Goal: Transaction & Acquisition: Purchase product/service

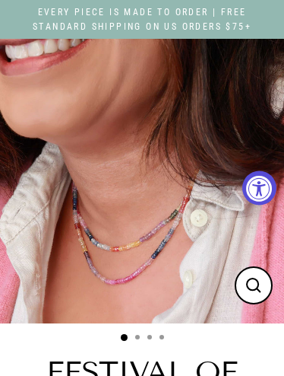
select select "3"
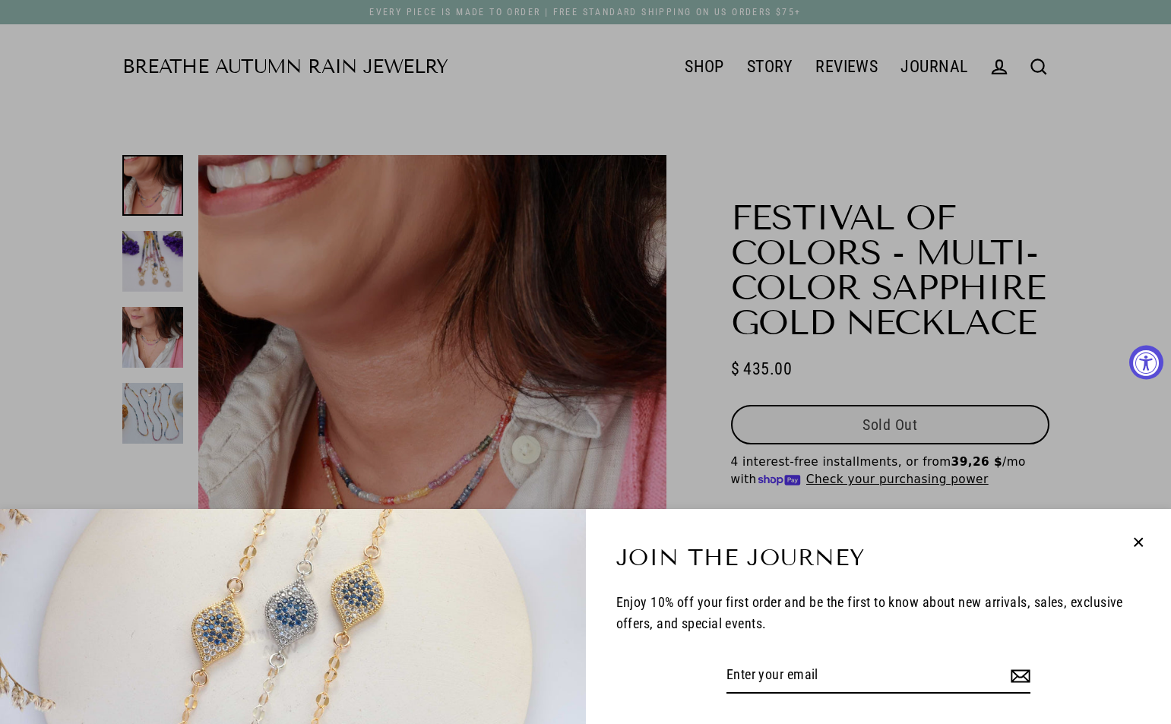
click at [284, 375] on icon "button" at bounding box center [1139, 543] width 20 height 20
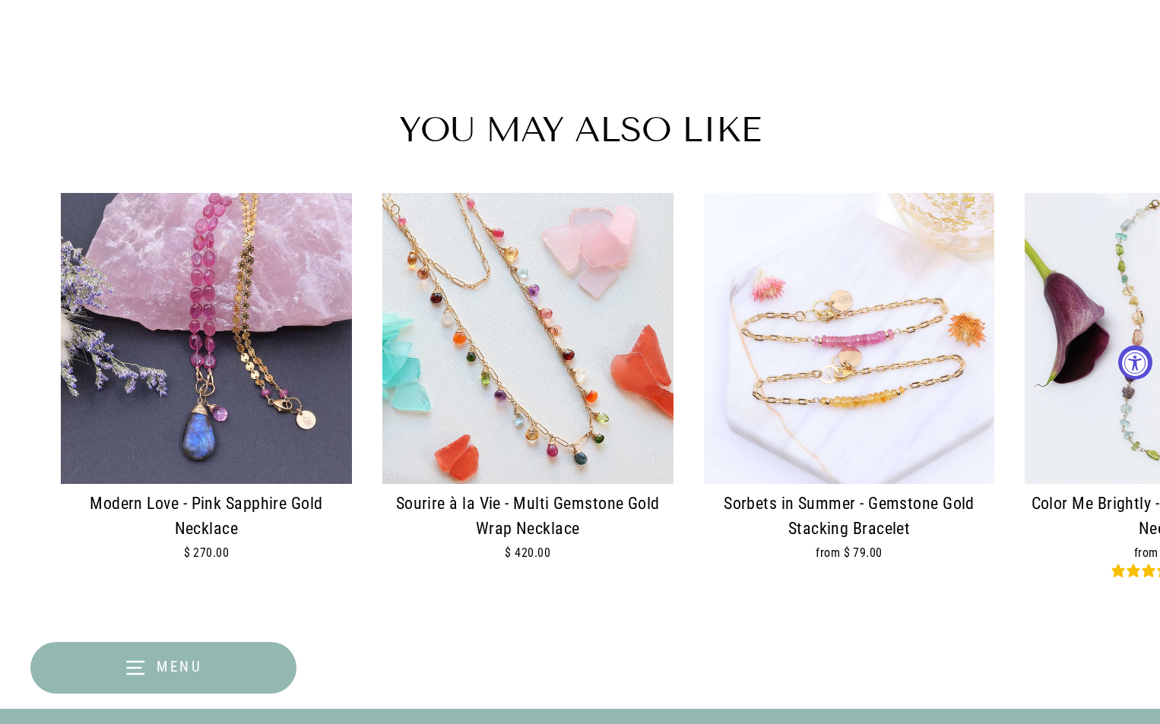
scroll to position [2128, 0]
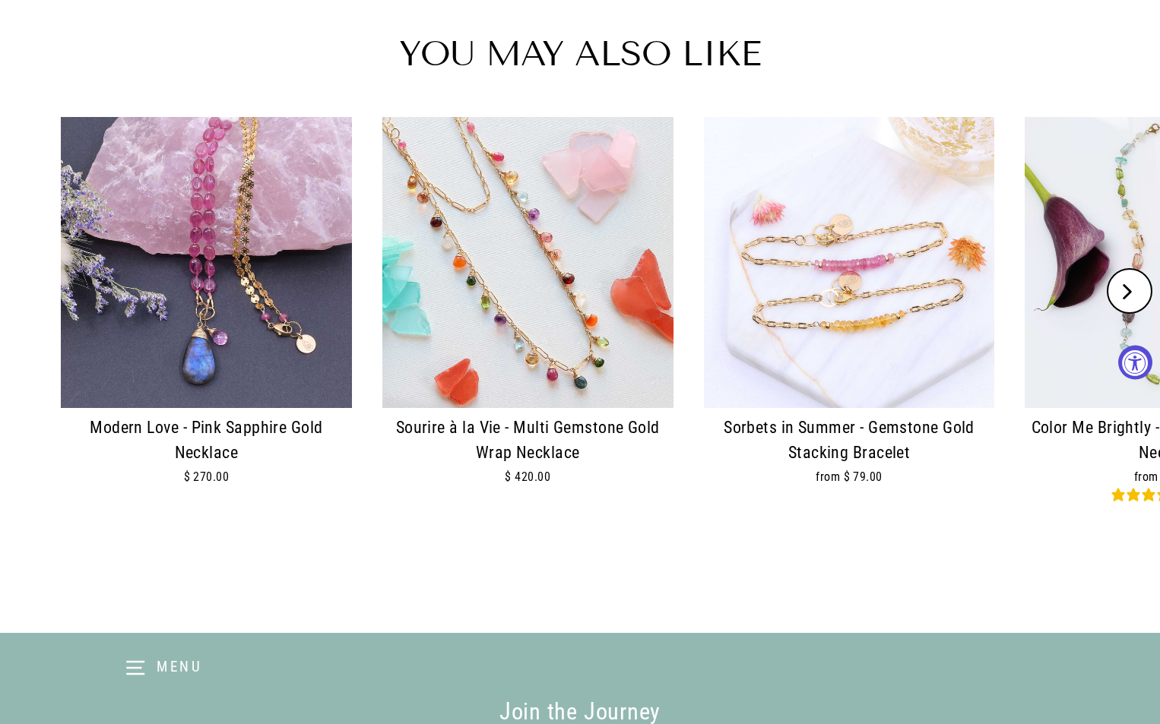
click at [284, 303] on button "Next" at bounding box center [1130, 291] width 46 height 46
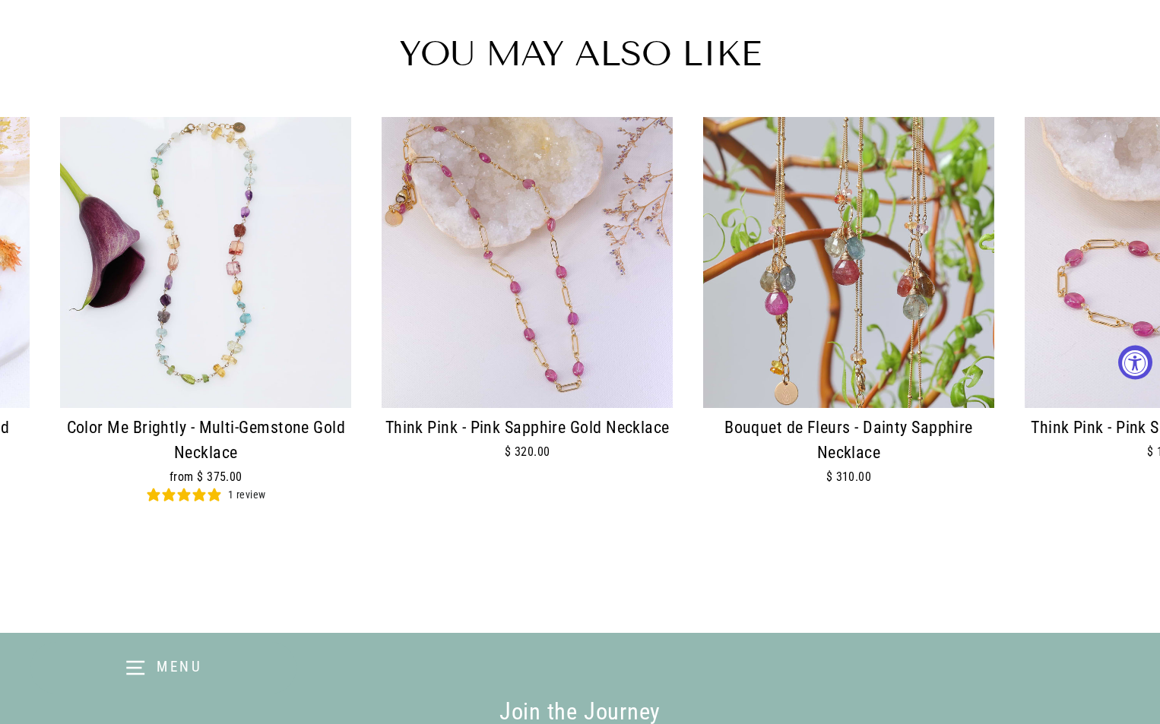
click at [284, 258] on img at bounding box center [1170, 262] width 291 height 291
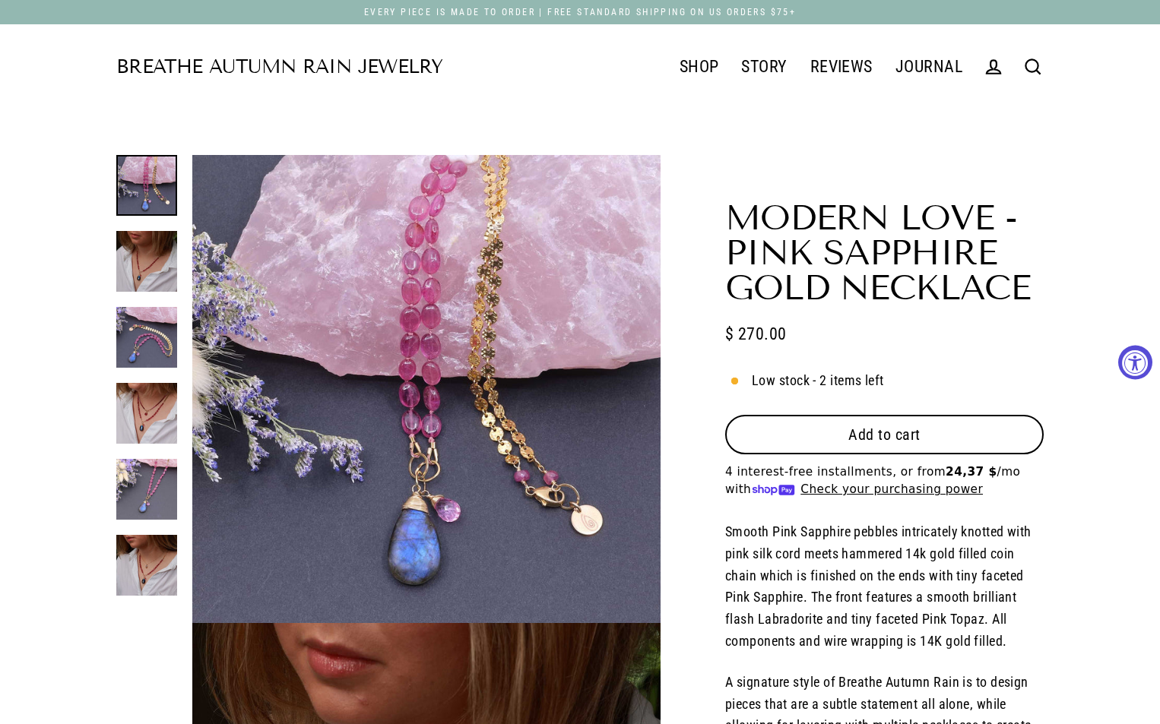
select select "3"
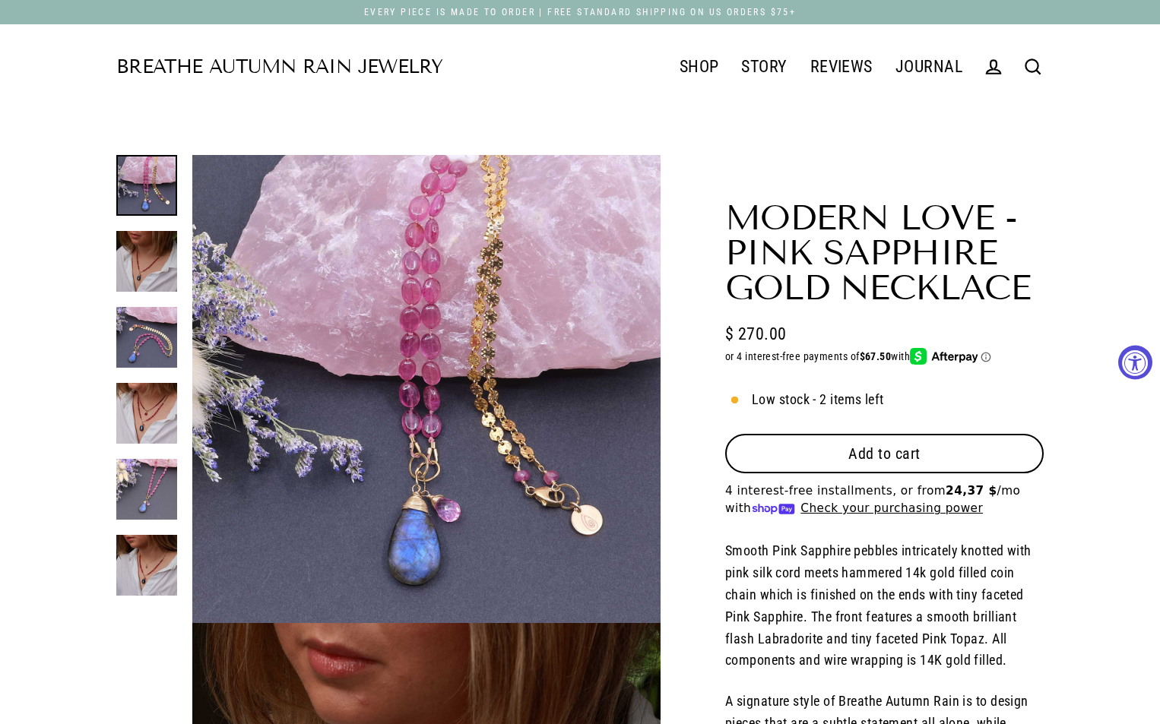
click at [894, 446] on span "Add to cart" at bounding box center [884, 454] width 72 height 18
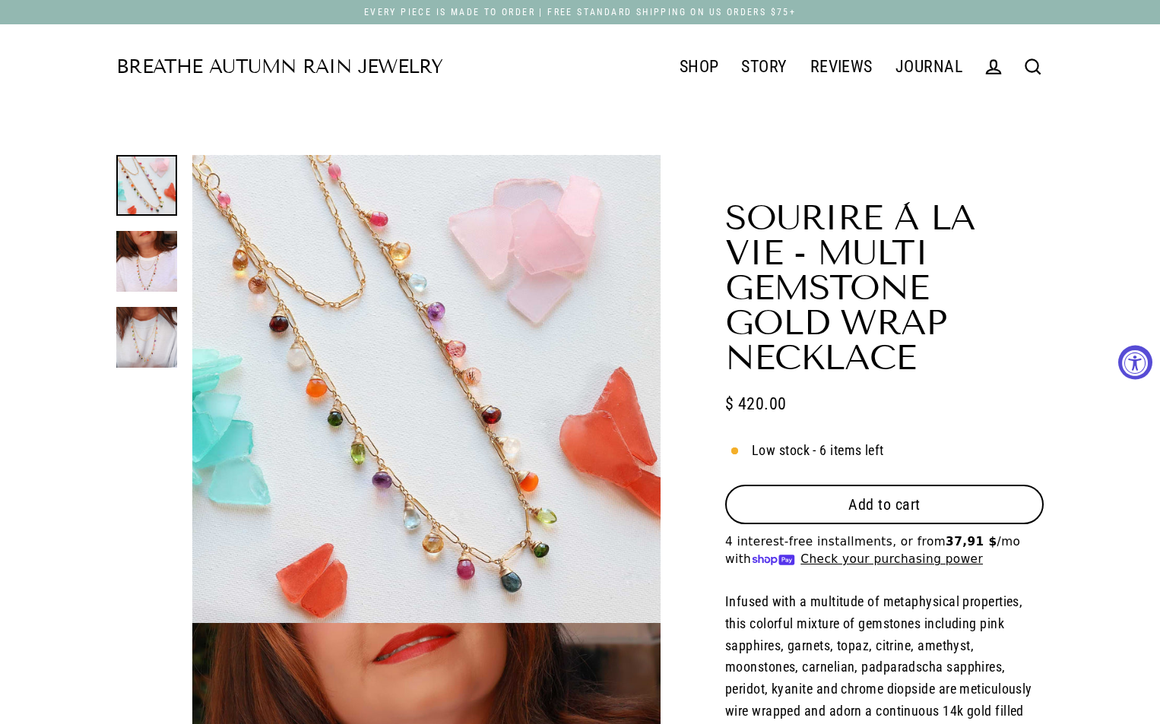
select select "3"
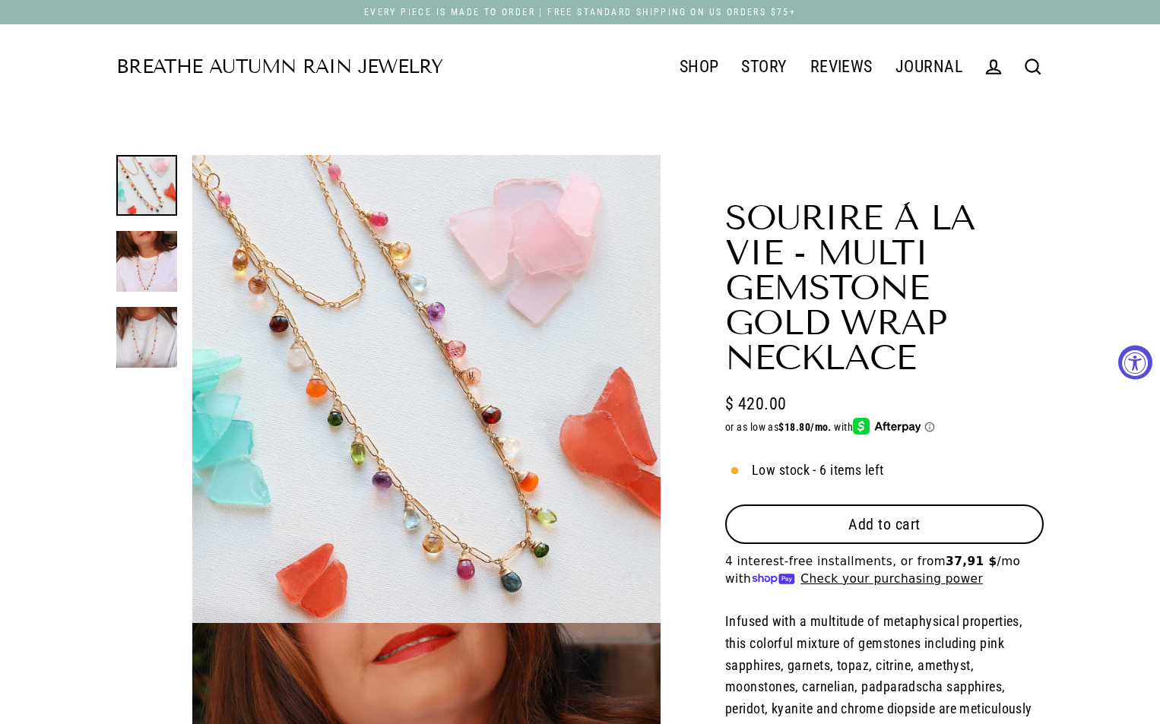
click at [867, 505] on button "Add to cart" at bounding box center [884, 525] width 318 height 40
click at [867, 515] on span "Add to cart" at bounding box center [884, 524] width 72 height 18
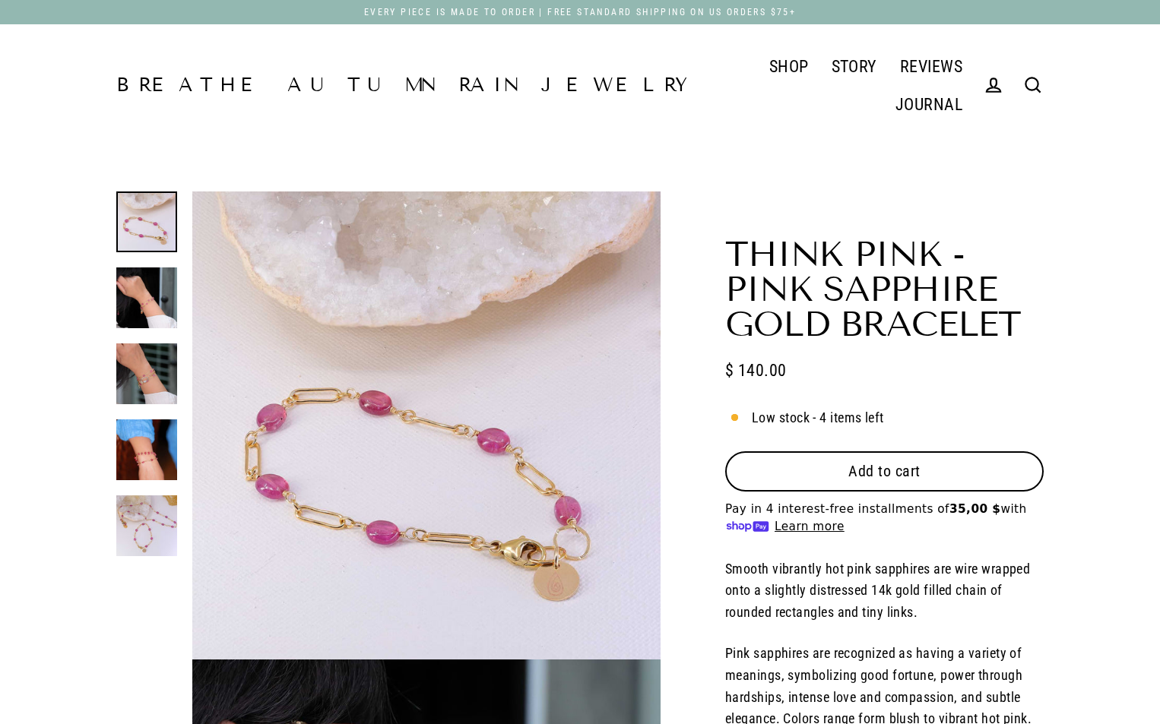
click at [859, 462] on span "Add to cart" at bounding box center [884, 471] width 72 height 18
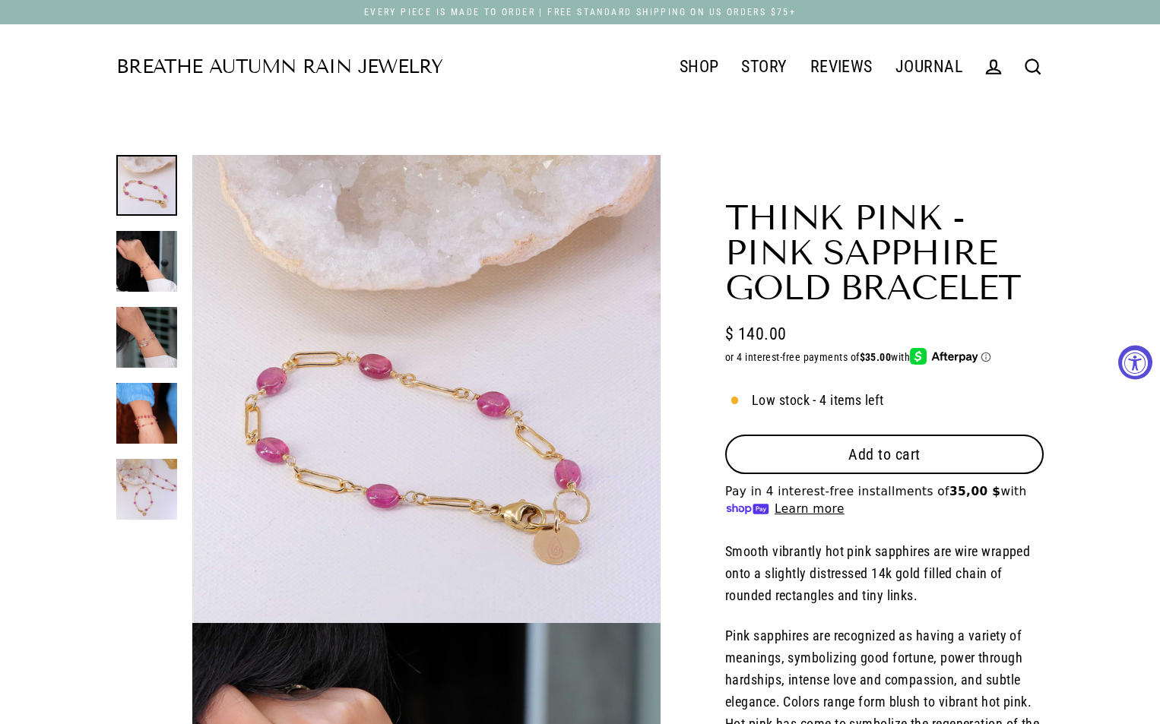
select select "3"
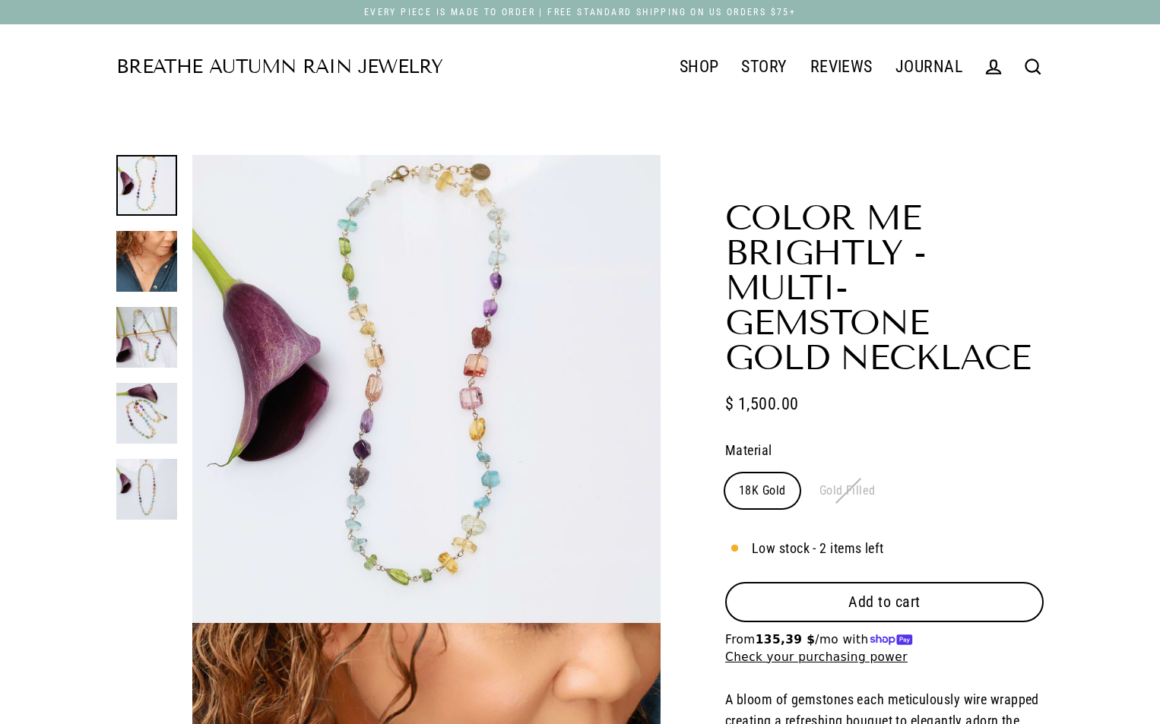
select select "3"
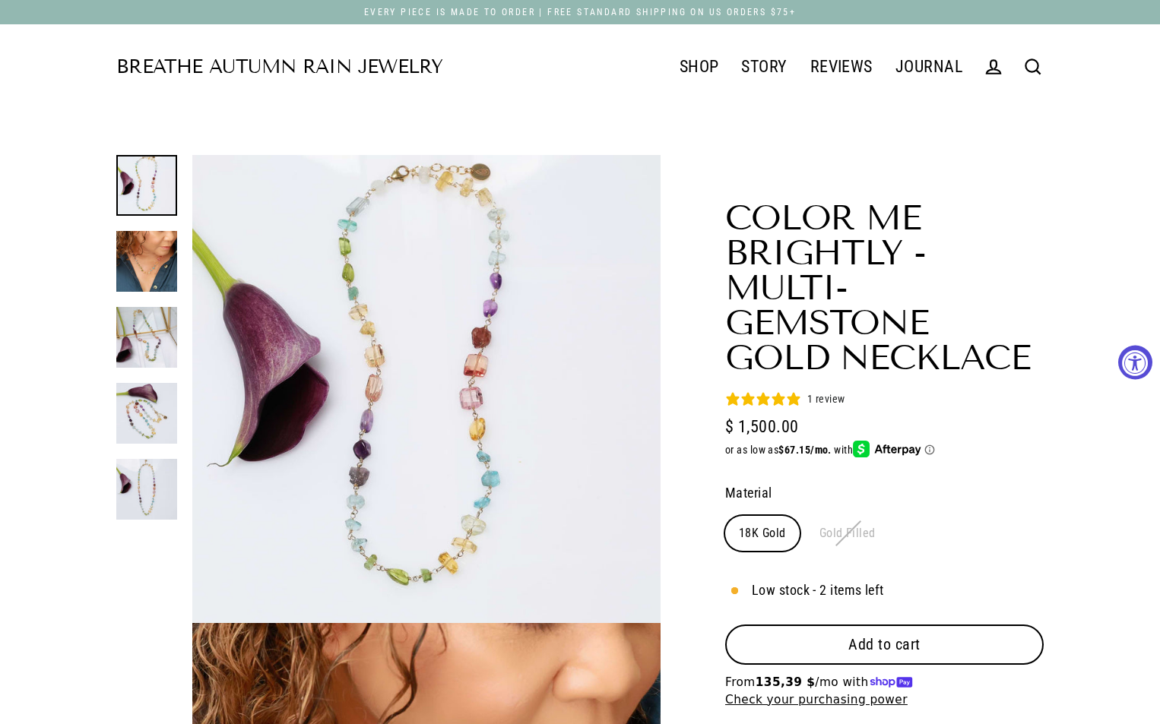
click at [901, 629] on button "Add to cart" at bounding box center [884, 645] width 318 height 40
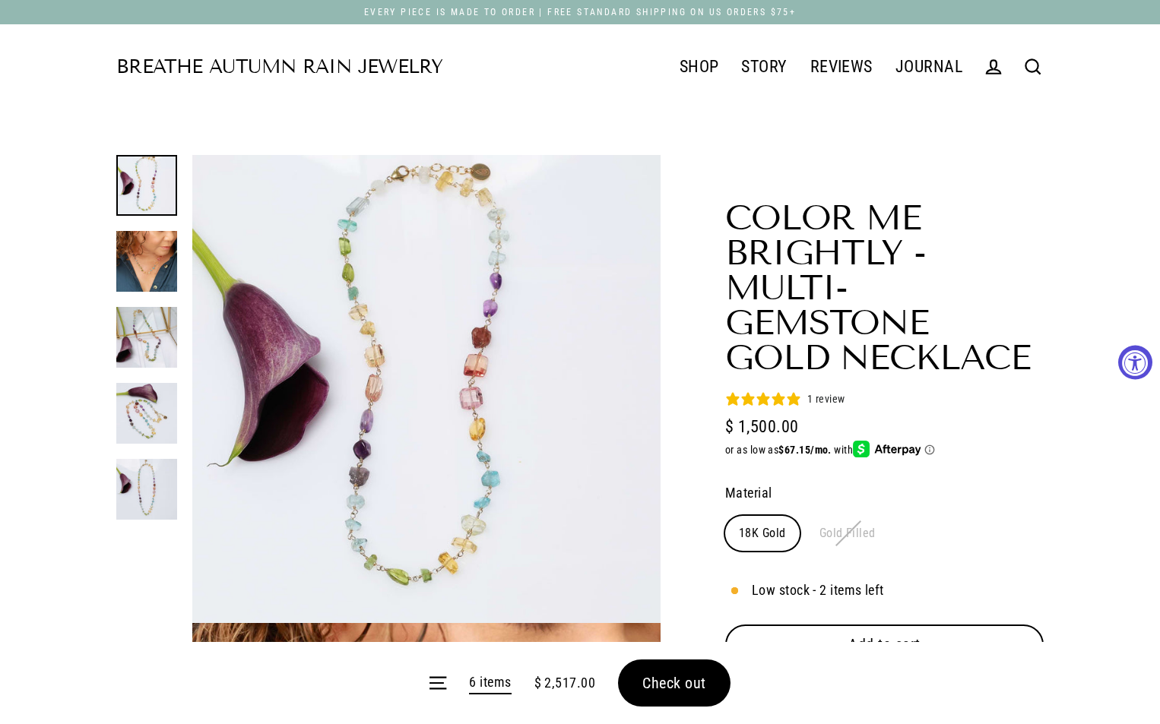
click at [670, 693] on form "Menu 6 items $ 2,517.00 Check out" at bounding box center [580, 683] width 1160 height 82
click at [680, 686] on form "Menu 6 items $ 2,517.00 Check out" at bounding box center [580, 683] width 1160 height 82
click at [680, 674] on form "Menu 6 items $ 2,517.00 Check out" at bounding box center [580, 683] width 1160 height 82
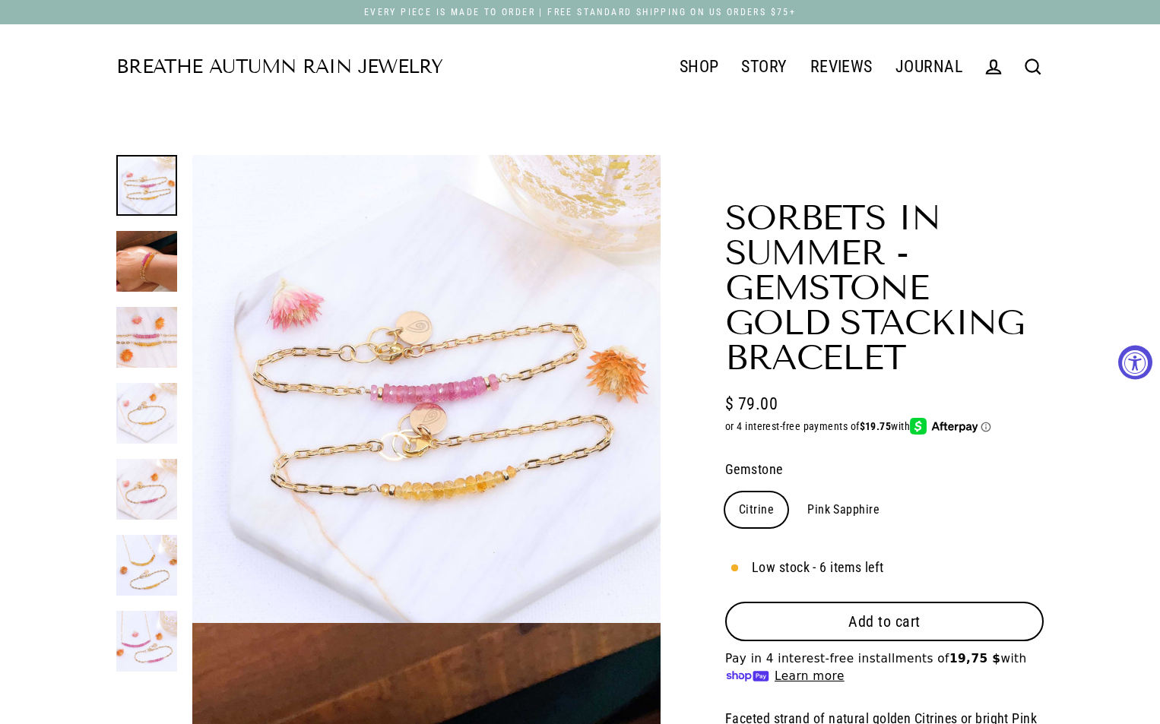
select select "3"
click at [863, 628] on span "Add to cart" at bounding box center [884, 622] width 72 height 18
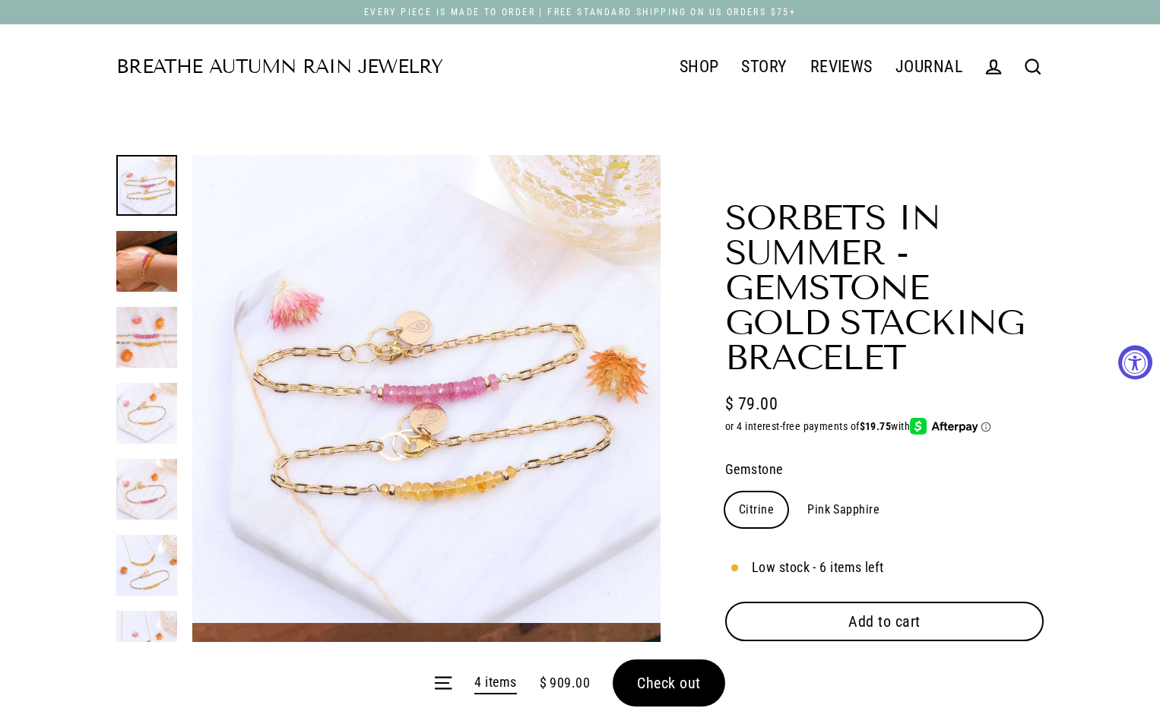
click at [831, 509] on label "Pink Sapphire" at bounding box center [844, 510] width 100 height 35
click at [794, 493] on input "Pink Sapphire" at bounding box center [793, 492] width 1 height 1
radio input "true"
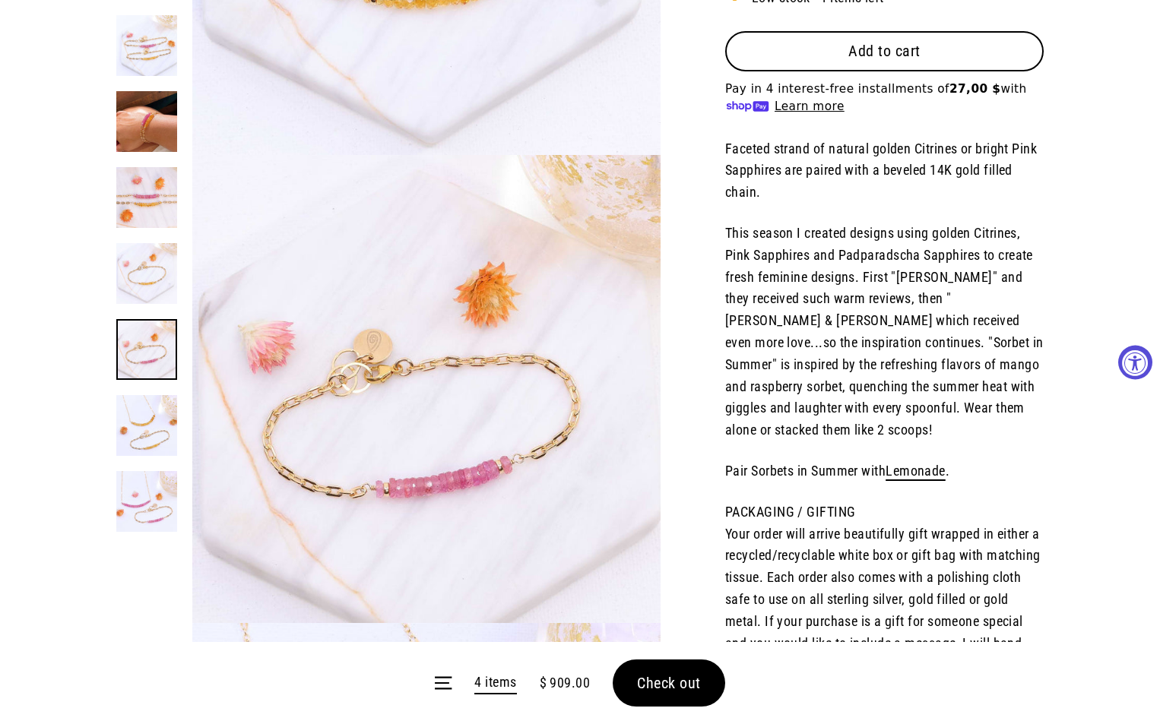
click at [849, 60] on span "Add to cart" at bounding box center [884, 52] width 72 height 18
